Goal: Communication & Community: Participate in discussion

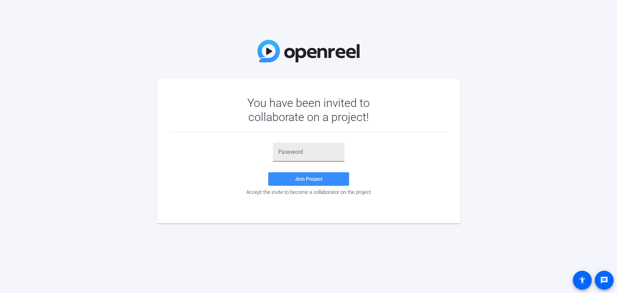
click at [279, 150] on input "text" at bounding box center [308, 152] width 61 height 8
click at [281, 152] on input "text" at bounding box center [308, 152] width 61 height 8
paste input "6xG31I"
type input "6xG31I"
click at [302, 179] on span "Join Project" at bounding box center [309, 179] width 28 height 6
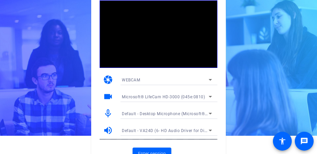
scroll to position [27, 0]
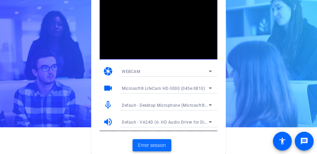
click at [154, 142] on span "Enter session" at bounding box center [152, 145] width 28 height 7
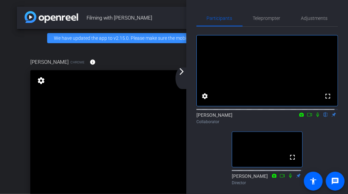
click at [155, 187] on video at bounding box center [166, 138] width 273 height 137
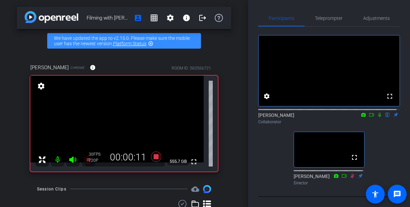
click at [378, 117] on icon at bounding box center [379, 115] width 3 height 4
click at [377, 117] on icon at bounding box center [379, 114] width 5 height 5
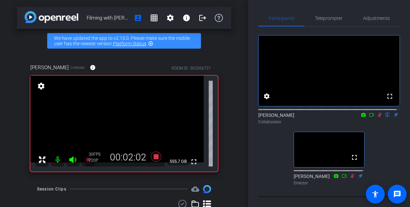
click at [378, 117] on icon at bounding box center [380, 115] width 4 height 4
click at [378, 117] on icon at bounding box center [379, 115] width 3 height 4
click at [377, 117] on icon at bounding box center [379, 114] width 5 height 5
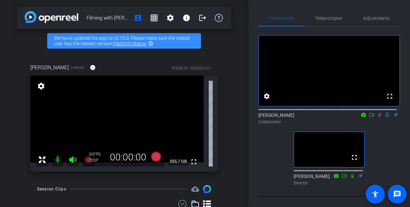
click at [378, 117] on icon at bounding box center [380, 115] width 4 height 4
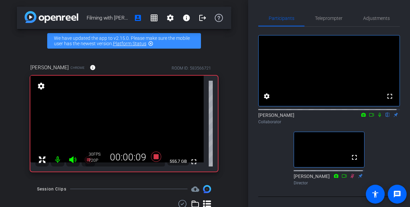
click at [378, 117] on icon at bounding box center [379, 115] width 3 height 4
click at [377, 117] on icon at bounding box center [379, 114] width 5 height 5
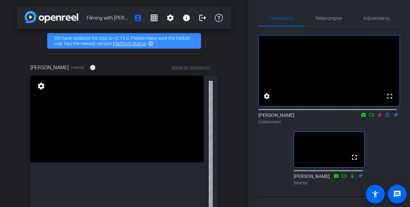
click at [332, 186] on div "Director" at bounding box center [328, 183] width 71 height 6
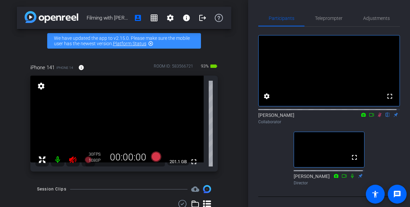
click at [332, 196] on div "fullscreen settings [PERSON_NAME] flip Collaborator fullscreen [PERSON_NAME] Di…" at bounding box center [329, 112] width 142 height 170
click at [377, 117] on icon at bounding box center [379, 114] width 5 height 5
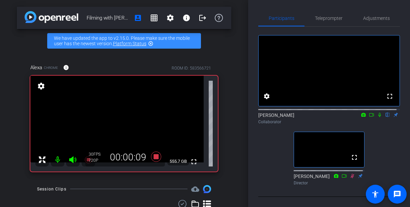
click at [377, 117] on icon at bounding box center [379, 114] width 5 height 5
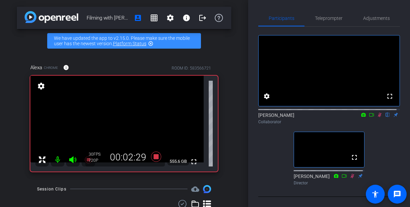
click at [378, 117] on icon at bounding box center [380, 115] width 4 height 4
click at [377, 117] on icon at bounding box center [379, 114] width 5 height 5
click at [378, 117] on icon at bounding box center [379, 115] width 3 height 4
click at [377, 117] on icon at bounding box center [379, 114] width 5 height 5
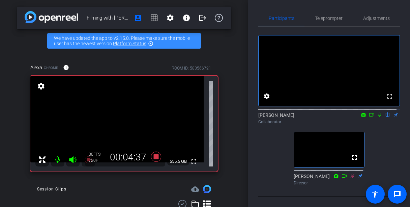
click at [377, 117] on icon at bounding box center [379, 114] width 5 height 5
click at [378, 117] on icon at bounding box center [380, 115] width 4 height 4
click at [377, 117] on icon at bounding box center [379, 114] width 5 height 5
click at [378, 117] on icon at bounding box center [380, 115] width 4 height 4
click at [378, 117] on icon at bounding box center [379, 115] width 3 height 4
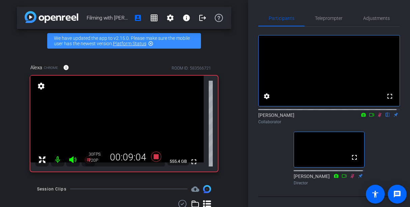
click at [378, 117] on icon at bounding box center [380, 115] width 4 height 4
click at [377, 117] on icon at bounding box center [379, 114] width 5 height 5
click at [378, 117] on icon at bounding box center [380, 115] width 4 height 4
click at [378, 117] on icon at bounding box center [379, 115] width 3 height 4
click at [378, 117] on icon at bounding box center [380, 115] width 4 height 4
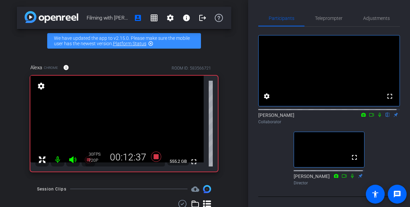
click at [378, 117] on icon at bounding box center [379, 115] width 3 height 4
click at [378, 117] on icon at bounding box center [380, 115] width 4 height 4
click at [378, 117] on icon at bounding box center [379, 115] width 3 height 4
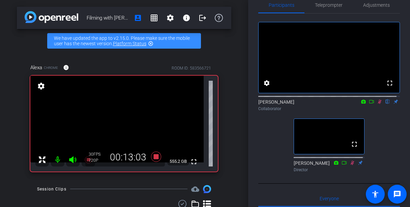
scroll to position [34, 0]
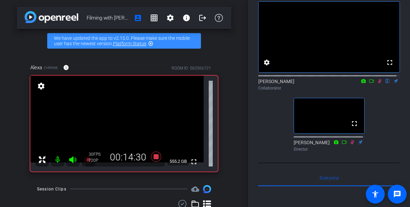
click at [378, 83] on icon at bounding box center [380, 81] width 4 height 4
